Goal: Task Accomplishment & Management: Manage account settings

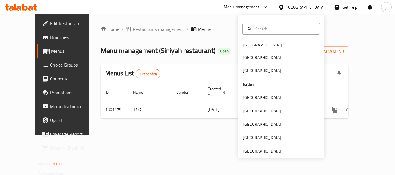
click at [269, 156] on div "Bahrain Egypt Iraq Jordan Kuwait Oman Qatar Saudi Arabia United Arab Emirates" at bounding box center [281, 86] width 87 height 143
click at [268, 152] on div "[GEOGRAPHIC_DATA]" at bounding box center [262, 151] width 38 height 6
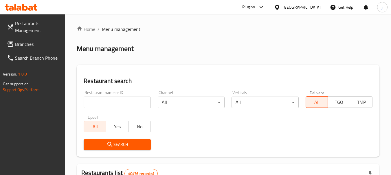
click at [28, 45] on span "Branches" at bounding box center [38, 44] width 46 height 7
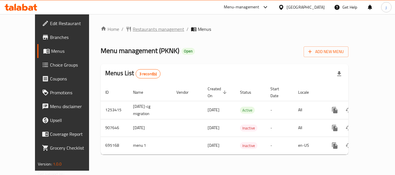
click at [133, 32] on span "Restaurants management" at bounding box center [158, 29] width 51 height 7
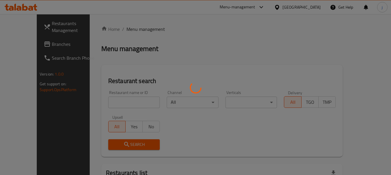
click at [14, 42] on div at bounding box center [195, 87] width 391 height 175
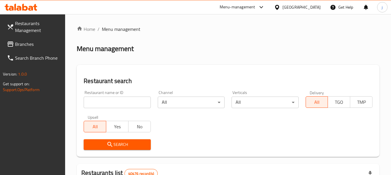
click at [20, 45] on span "Branches" at bounding box center [38, 44] width 46 height 7
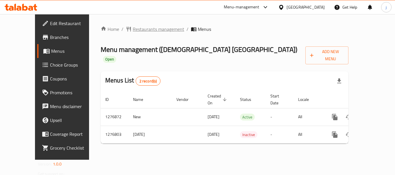
click at [140, 30] on span "Restaurants management" at bounding box center [158, 29] width 51 height 7
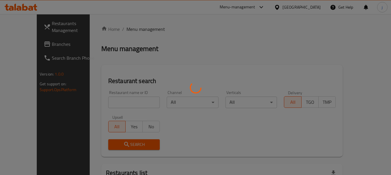
click at [14, 44] on div at bounding box center [195, 87] width 391 height 175
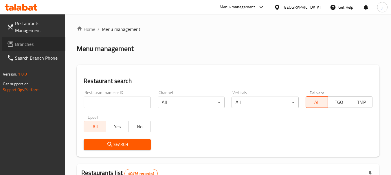
click at [37, 47] on span "Branches" at bounding box center [38, 44] width 46 height 7
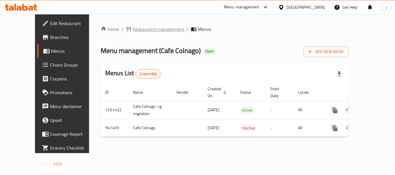
click at [133, 28] on span "Restaurants management" at bounding box center [158, 29] width 51 height 7
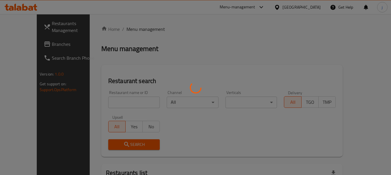
click at [34, 42] on div at bounding box center [195, 87] width 391 height 175
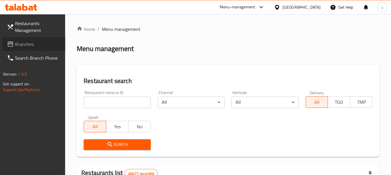
click at [27, 47] on span "Branches" at bounding box center [38, 44] width 46 height 7
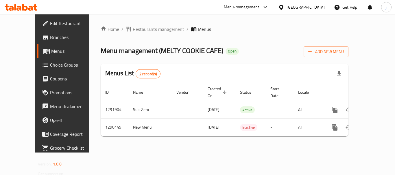
click at [282, 8] on icon at bounding box center [281, 7] width 4 height 5
click at [135, 28] on span "Restaurants management" at bounding box center [158, 29] width 51 height 7
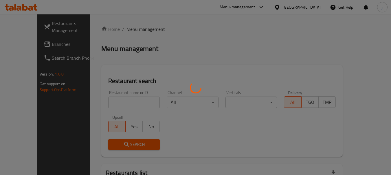
click at [17, 40] on div at bounding box center [195, 87] width 391 height 175
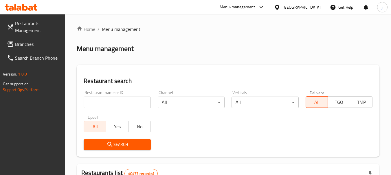
click at [30, 41] on span "Branches" at bounding box center [38, 44] width 46 height 7
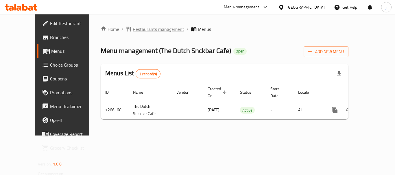
click at [140, 28] on span "Restaurants management" at bounding box center [158, 29] width 51 height 7
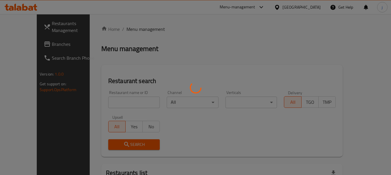
click at [36, 44] on div at bounding box center [195, 87] width 391 height 175
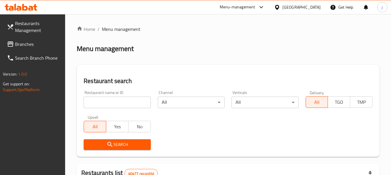
click at [36, 44] on span "Branches" at bounding box center [38, 44] width 46 height 7
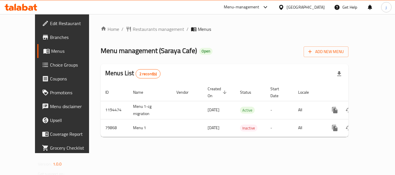
click at [317, 6] on div "[GEOGRAPHIC_DATA]" at bounding box center [305, 7] width 38 height 6
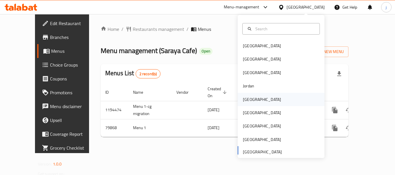
click at [247, 101] on div "Kuwait" at bounding box center [262, 100] width 38 height 6
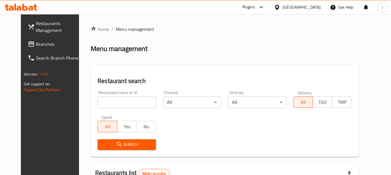
click at [36, 47] on span "Branches" at bounding box center [59, 44] width 46 height 7
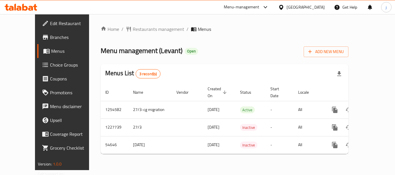
click at [50, 24] on span "Edit Restaurant" at bounding box center [73, 23] width 46 height 7
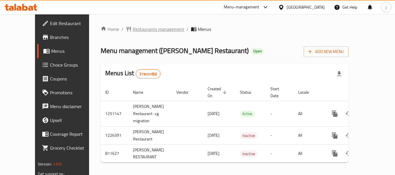
click at [133, 29] on span "Restaurants management" at bounding box center [158, 29] width 51 height 7
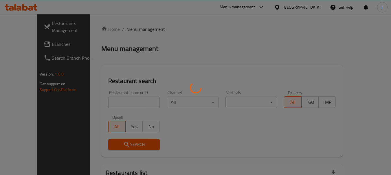
click at [42, 41] on div at bounding box center [195, 87] width 391 height 175
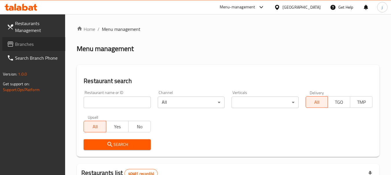
click at [16, 47] on span "Branches" at bounding box center [38, 44] width 46 height 7
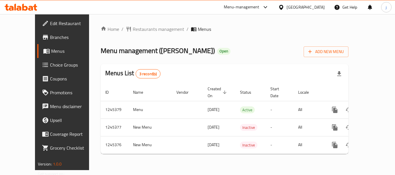
click at [282, 5] on icon at bounding box center [281, 7] width 4 height 5
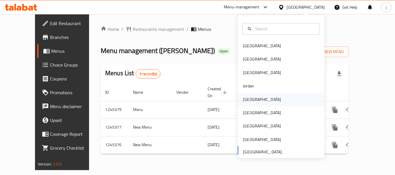
click at [248, 97] on div "Kuwait" at bounding box center [262, 100] width 38 height 6
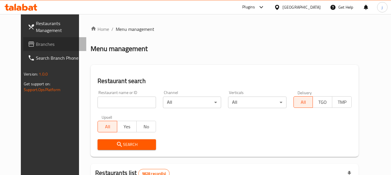
click at [28, 43] on icon at bounding box center [31, 44] width 7 height 7
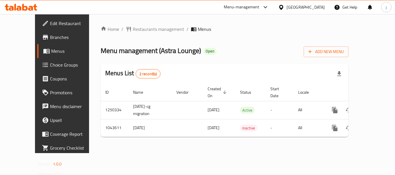
click at [50, 21] on span "Edit Restaurant" at bounding box center [73, 23] width 46 height 7
click at [302, 2] on div "[GEOGRAPHIC_DATA]" at bounding box center [301, 7] width 56 height 14
click at [283, 7] on icon at bounding box center [281, 7] width 4 height 5
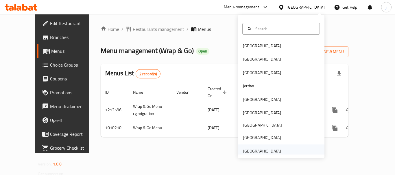
click at [253, 151] on div "[GEOGRAPHIC_DATA]" at bounding box center [262, 151] width 38 height 6
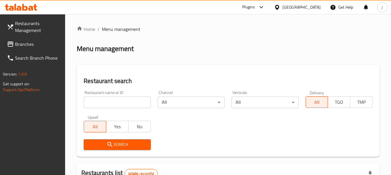
click at [27, 44] on span "Branches" at bounding box center [38, 44] width 46 height 7
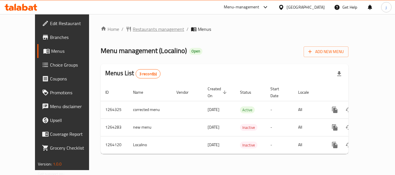
click at [133, 29] on span "Restaurants management" at bounding box center [158, 29] width 51 height 7
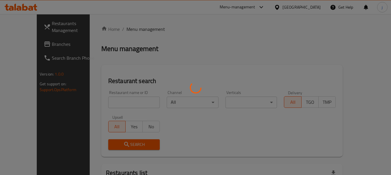
click at [39, 46] on div at bounding box center [195, 87] width 391 height 175
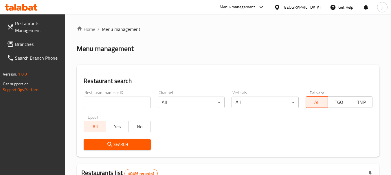
click at [39, 46] on span "Branches" at bounding box center [38, 44] width 46 height 7
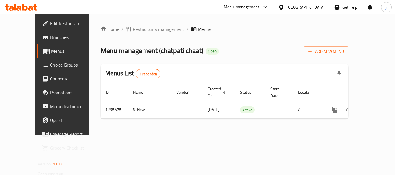
click at [128, 35] on div "Home / Restaurants management / Menus Menu management ( chatpati chaat ) Open A…" at bounding box center [225, 75] width 248 height 98
click at [133, 30] on span "Restaurants management" at bounding box center [158, 29] width 51 height 7
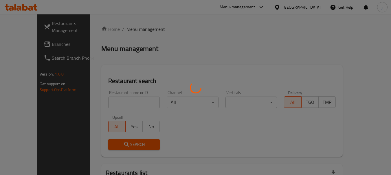
click at [27, 45] on div at bounding box center [195, 87] width 391 height 175
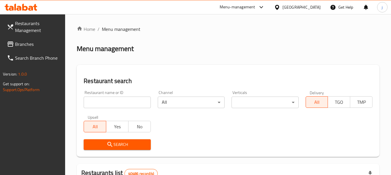
click at [31, 43] on span "Branches" at bounding box center [38, 44] width 46 height 7
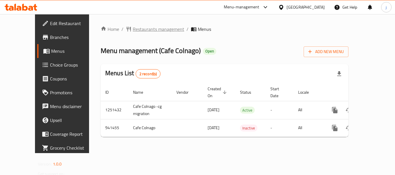
click at [143, 27] on span "Restaurants management" at bounding box center [158, 29] width 51 height 7
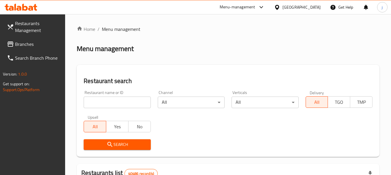
click at [34, 42] on span "Branches" at bounding box center [38, 44] width 46 height 7
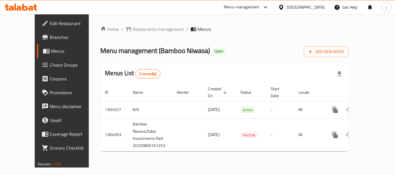
click at [303, 6] on div "[GEOGRAPHIC_DATA]" at bounding box center [305, 7] width 38 height 6
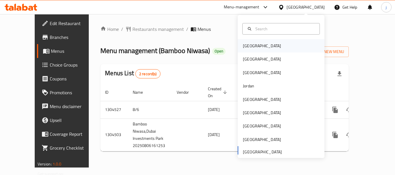
click at [254, 48] on div "[GEOGRAPHIC_DATA]" at bounding box center [261, 45] width 47 height 13
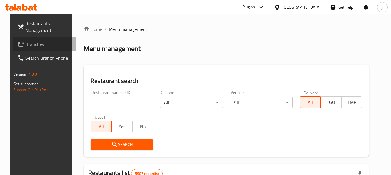
click at [31, 45] on span "Branches" at bounding box center [48, 44] width 46 height 7
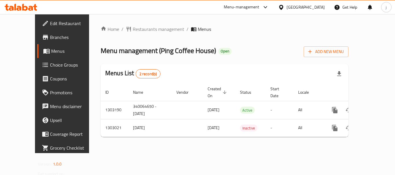
click at [286, 5] on div at bounding box center [282, 7] width 8 height 6
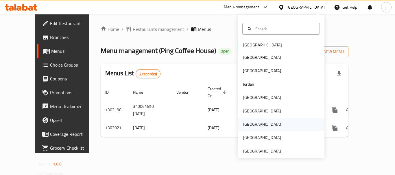
click at [250, 119] on div "[GEOGRAPHIC_DATA]" at bounding box center [261, 124] width 47 height 13
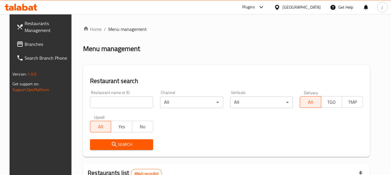
click at [47, 42] on span "Branches" at bounding box center [48, 44] width 46 height 7
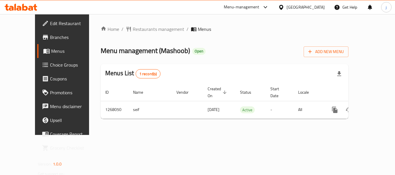
click at [319, 11] on div "[GEOGRAPHIC_DATA]" at bounding box center [301, 7] width 56 height 14
click at [283, 9] on icon at bounding box center [281, 7] width 4 height 5
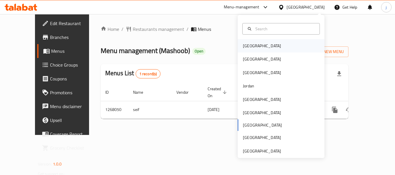
click at [254, 45] on div "[GEOGRAPHIC_DATA]" at bounding box center [261, 45] width 47 height 13
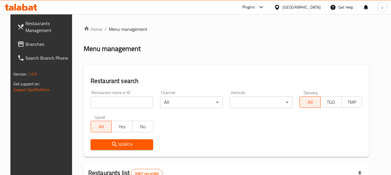
click at [26, 41] on span "Branches" at bounding box center [48, 44] width 46 height 7
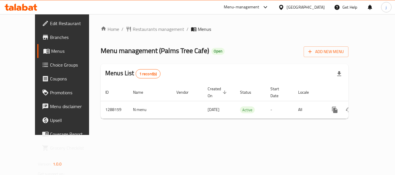
click at [319, 5] on div "[GEOGRAPHIC_DATA]" at bounding box center [305, 7] width 38 height 6
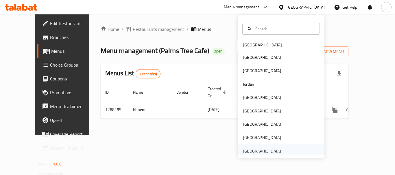
click at [260, 150] on div "[GEOGRAPHIC_DATA]" at bounding box center [262, 151] width 38 height 6
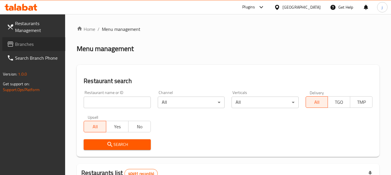
click at [27, 47] on span "Branches" at bounding box center [38, 44] width 46 height 7
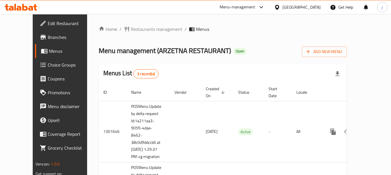
click at [258, 7] on icon at bounding box center [261, 7] width 7 height 7
click at [131, 29] on span "Restaurants management" at bounding box center [156, 29] width 51 height 7
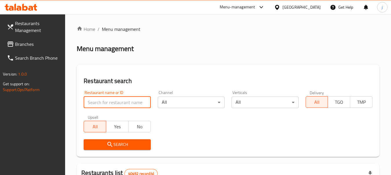
click at [105, 103] on input "search" at bounding box center [117, 103] width 67 height 12
paste input "638356"
type input "638356"
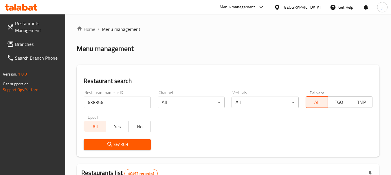
click at [107, 143] on icon "submit" at bounding box center [109, 144] width 7 height 7
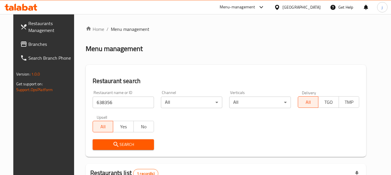
click at [293, 10] on div "United Arab Emirates" at bounding box center [301, 7] width 38 height 6
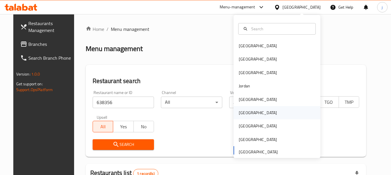
click at [254, 109] on div "Oman" at bounding box center [276, 112] width 87 height 13
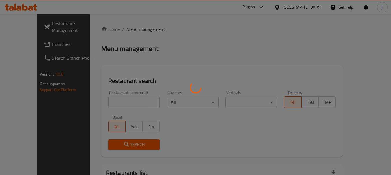
click at [52, 44] on div at bounding box center [195, 87] width 391 height 175
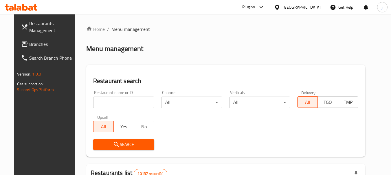
click at [35, 44] on span "Branches" at bounding box center [52, 44] width 46 height 7
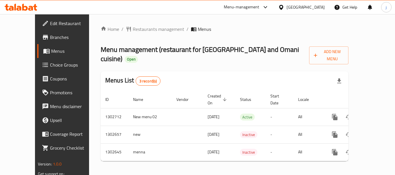
click at [320, 6] on div "[GEOGRAPHIC_DATA]" at bounding box center [305, 7] width 38 height 6
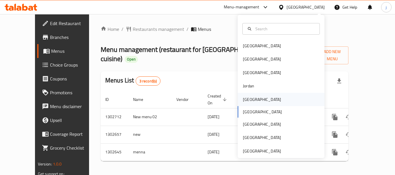
click at [250, 95] on div "[GEOGRAPHIC_DATA]" at bounding box center [261, 99] width 47 height 13
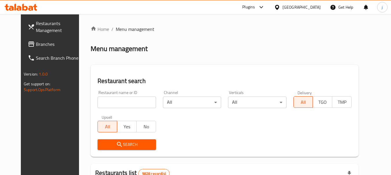
click at [23, 39] on link "Branches" at bounding box center [54, 44] width 63 height 14
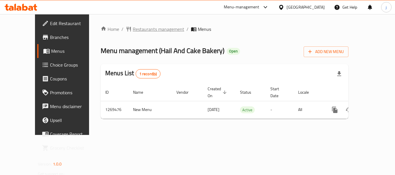
click at [133, 29] on span "Restaurants management" at bounding box center [158, 29] width 51 height 7
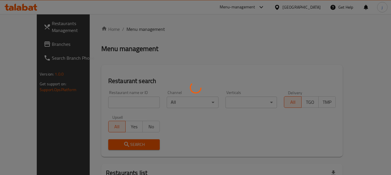
click at [17, 46] on div at bounding box center [195, 87] width 391 height 175
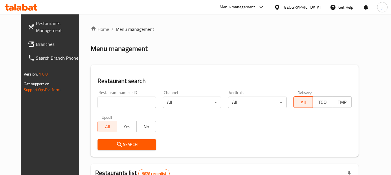
drag, startPoint x: 27, startPoint y: 46, endPoint x: 18, endPoint y: 47, distance: 9.6
click at [36, 46] on span "Branches" at bounding box center [59, 44] width 46 height 7
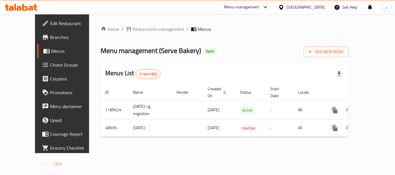
click at [317, 10] on div "Kuwait" at bounding box center [305, 7] width 38 height 6
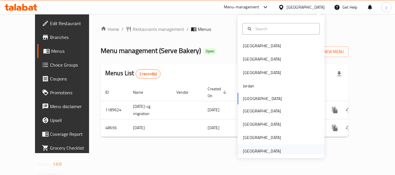
click at [258, 150] on div "[GEOGRAPHIC_DATA]" at bounding box center [262, 151] width 38 height 6
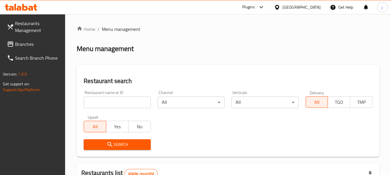
click at [30, 45] on span "Branches" at bounding box center [38, 44] width 46 height 7
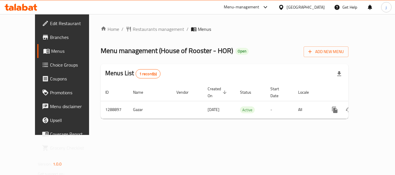
click at [50, 66] on span "Choice Groups" at bounding box center [73, 65] width 46 height 7
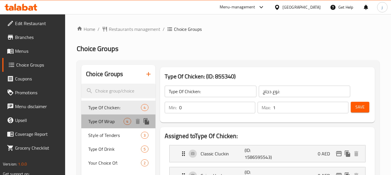
click at [107, 125] on span "Type Of Wrap" at bounding box center [105, 121] width 35 height 7
type input "Type Of Wrap"
type input "نوع راب"
type input "1"
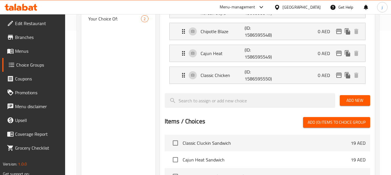
scroll to position [87, 0]
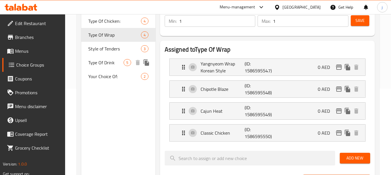
click at [95, 67] on div "Type Of Drink 5" at bounding box center [118, 63] width 74 height 14
type input "Type Of Drink"
type input "نوع المشروب"
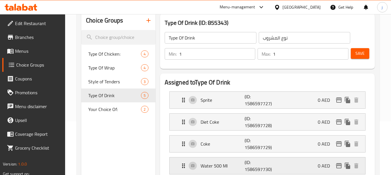
scroll to position [0, 0]
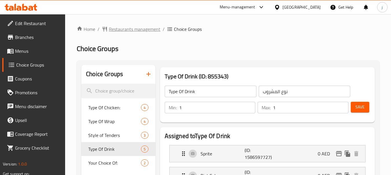
click at [133, 28] on span "Restaurants management" at bounding box center [134, 29] width 51 height 7
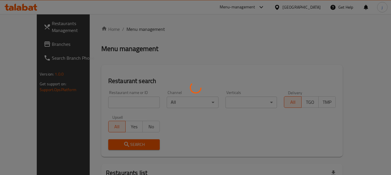
click at [23, 45] on div at bounding box center [195, 87] width 391 height 175
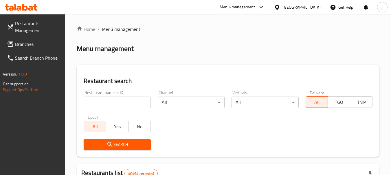
click at [23, 43] on span "Branches" at bounding box center [38, 44] width 46 height 7
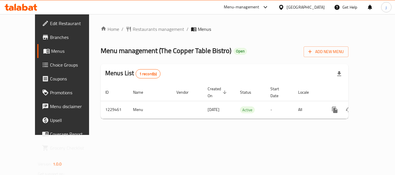
click at [300, 7] on div "[GEOGRAPHIC_DATA]" at bounding box center [305, 7] width 38 height 6
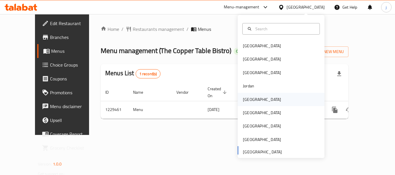
click at [244, 95] on div "[GEOGRAPHIC_DATA]" at bounding box center [261, 99] width 47 height 13
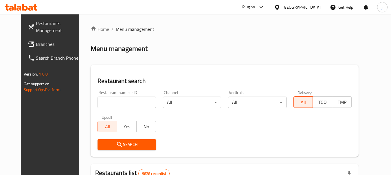
click at [30, 38] on link "Branches" at bounding box center [54, 44] width 63 height 14
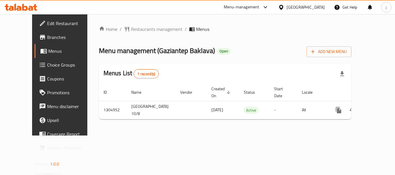
click at [322, 7] on div "[GEOGRAPHIC_DATA]" at bounding box center [305, 7] width 38 height 6
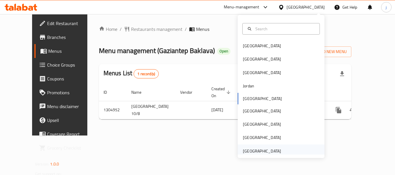
click at [266, 147] on div "[GEOGRAPHIC_DATA]" at bounding box center [261, 151] width 47 height 13
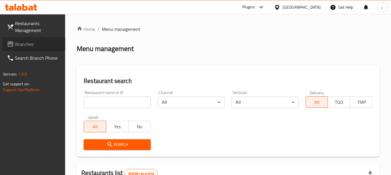
click at [49, 40] on link "Branches" at bounding box center [33, 44] width 63 height 14
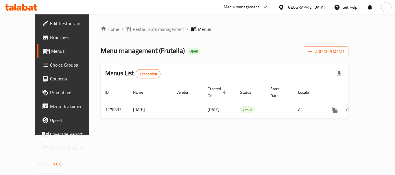
click at [292, 7] on div "[GEOGRAPHIC_DATA]" at bounding box center [305, 7] width 38 height 6
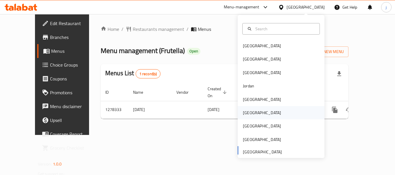
click at [246, 113] on div "[GEOGRAPHIC_DATA]" at bounding box center [262, 113] width 38 height 6
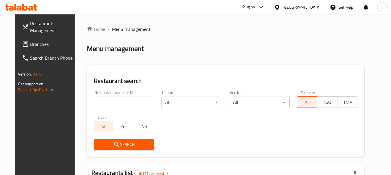
click at [44, 42] on span "Branches" at bounding box center [53, 44] width 46 height 7
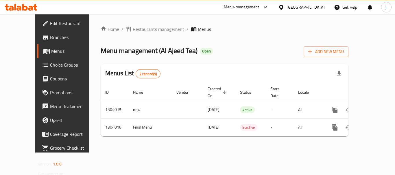
click at [319, 8] on div "[GEOGRAPHIC_DATA]" at bounding box center [305, 7] width 38 height 6
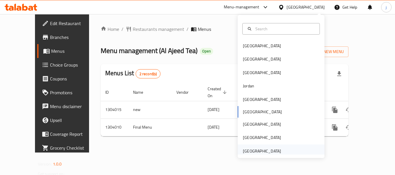
click at [247, 151] on div "[GEOGRAPHIC_DATA]" at bounding box center [262, 151] width 38 height 6
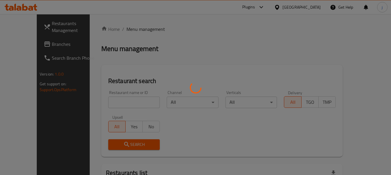
click at [21, 40] on div at bounding box center [195, 87] width 391 height 175
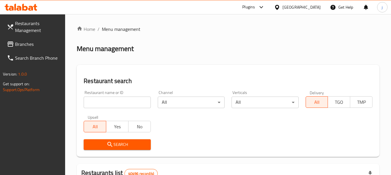
click at [19, 44] on span "Branches" at bounding box center [38, 44] width 46 height 7
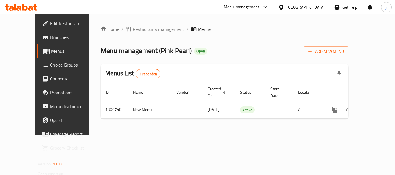
click at [136, 29] on span "Restaurants management" at bounding box center [158, 29] width 51 height 7
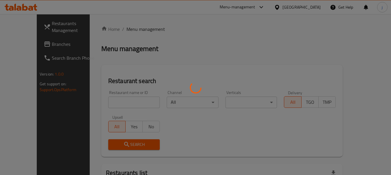
click at [22, 42] on div at bounding box center [195, 87] width 391 height 175
click at [31, 49] on div at bounding box center [195, 87] width 391 height 175
click at [35, 42] on div at bounding box center [195, 87] width 391 height 175
click at [38, 39] on div at bounding box center [195, 87] width 391 height 175
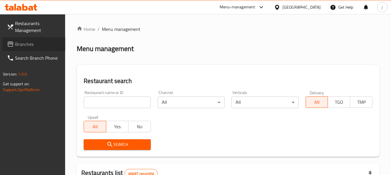
click at [29, 44] on span "Branches" at bounding box center [38, 44] width 46 height 7
